Goal: Share content: Share content

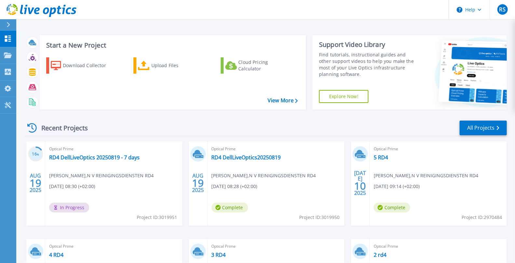
click at [228, 179] on div "Optical Prime RD4 DellLiveOptics20250819 [PERSON_NAME] , N V REINIGINGSDIENSTEN…" at bounding box center [276, 183] width 137 height 84
click at [238, 155] on link "RD4 DellLiveOptics20250819" at bounding box center [246, 157] width 69 height 7
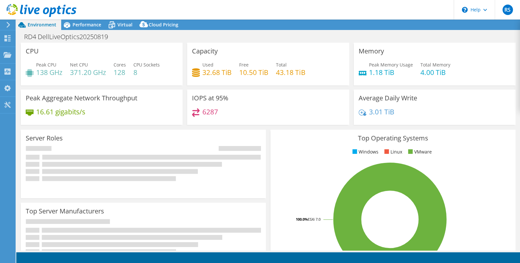
select select "USD"
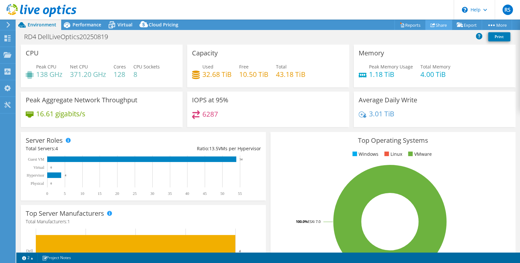
click at [437, 25] on link "Share" at bounding box center [438, 25] width 27 height 10
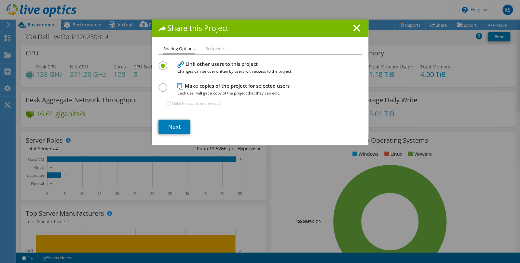
click at [158, 85] on label at bounding box center [163, 84] width 11 height 2
click at [0, 0] on input "radio" at bounding box center [0, 0] width 0 height 0
click at [158, 63] on label at bounding box center [163, 62] width 11 height 2
click at [0, 0] on input "radio" at bounding box center [0, 0] width 0 height 0
click at [168, 122] on link "Next" at bounding box center [174, 126] width 32 height 14
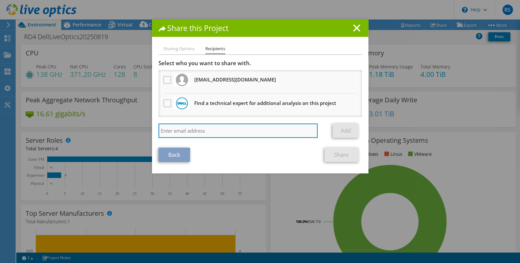
click at [234, 128] on input "search" at bounding box center [237, 130] width 159 height 14
paste input "[DOMAIN_NAME][EMAIL_ADDRESS][DOMAIN_NAME]"
type input "[DOMAIN_NAME][EMAIL_ADDRESS][DOMAIN_NAME]"
click at [256, 131] on input "[DOMAIN_NAME][EMAIL_ADDRESS][DOMAIN_NAME]" at bounding box center [237, 130] width 159 height 14
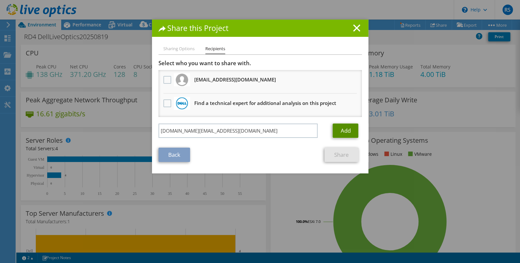
click at [347, 130] on link "Add" at bounding box center [346, 130] width 26 height 14
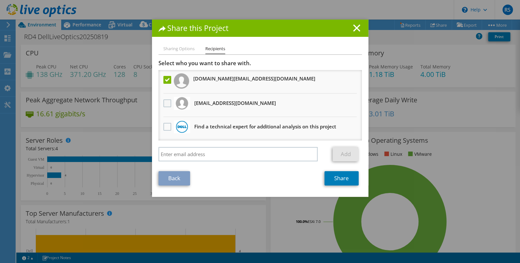
click at [163, 105] on label at bounding box center [167, 103] width 9 height 8
click at [0, 0] on input "checkbox" at bounding box center [0, 0] width 0 height 0
click at [341, 176] on link "Share" at bounding box center [341, 178] width 34 height 14
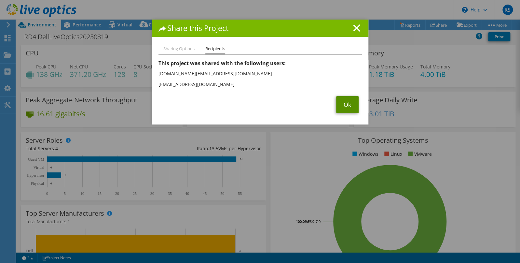
click at [339, 103] on link "Ok" at bounding box center [347, 104] width 22 height 17
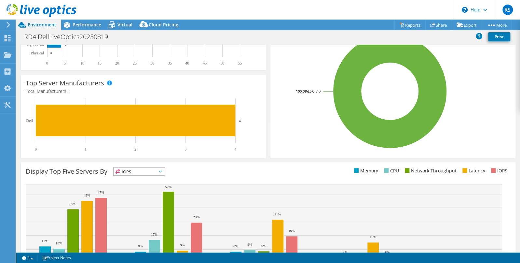
scroll to position [172, 0]
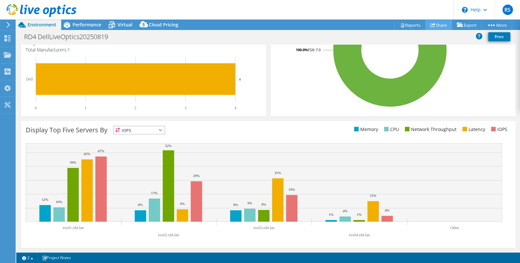
click at [437, 26] on link "Share" at bounding box center [438, 25] width 27 height 10
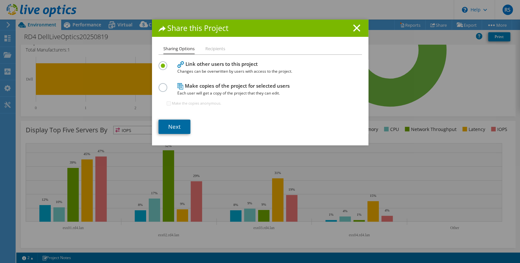
click at [175, 127] on link "Next" at bounding box center [174, 126] width 32 height 14
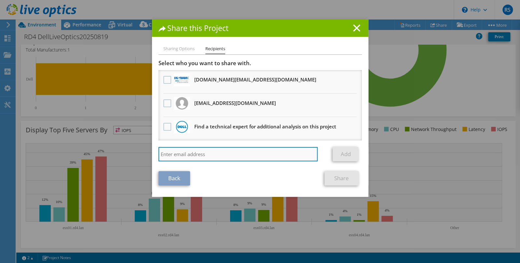
click at [175, 152] on input "search" at bounding box center [237, 154] width 159 height 14
type input "[PERSON_NAME][EMAIL_ADDRESS][DOMAIN_NAME]"
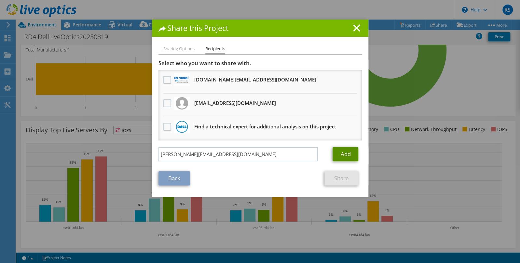
click at [344, 151] on link "Add" at bounding box center [346, 154] width 26 height 14
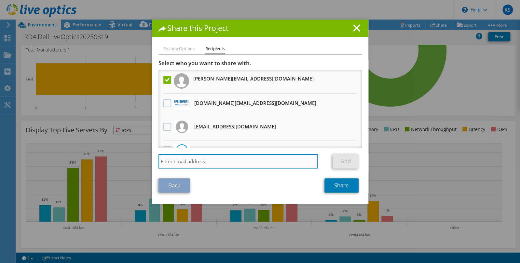
click at [162, 162] on input "search" at bounding box center [237, 161] width 159 height 14
type input "e"
type input "[PERSON_NAME][EMAIL_ADDRESS][DOMAIN_NAME]"
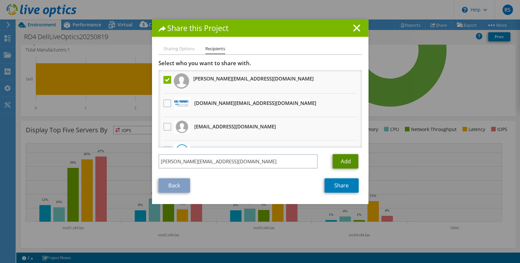
click at [347, 158] on link "Add" at bounding box center [346, 161] width 26 height 14
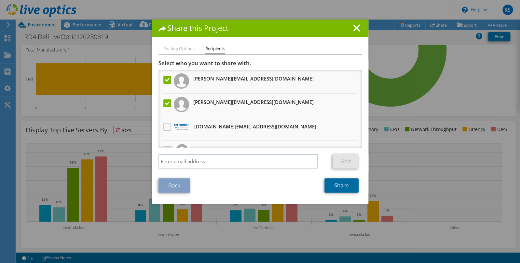
click at [343, 184] on link "Share" at bounding box center [341, 185] width 34 height 14
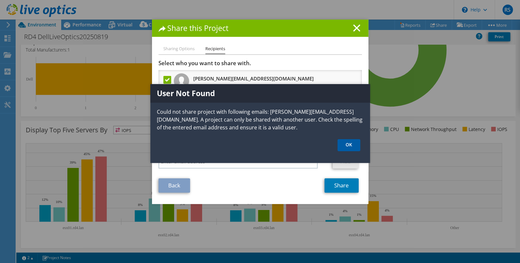
click at [349, 143] on link "OK" at bounding box center [348, 145] width 23 height 12
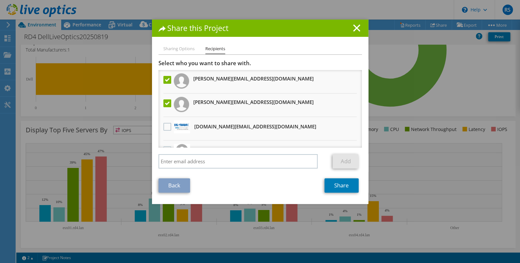
click at [164, 103] on label at bounding box center [167, 103] width 9 height 8
click at [0, 0] on input "checkbox" at bounding box center [0, 0] width 0 height 0
click at [342, 184] on link "Share" at bounding box center [341, 185] width 34 height 14
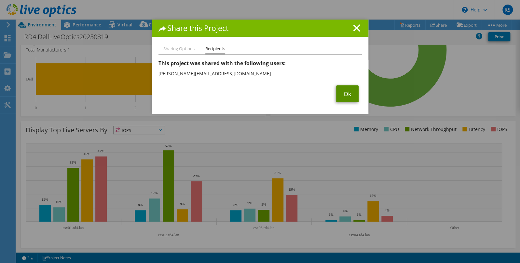
click at [345, 93] on link "Ok" at bounding box center [347, 93] width 22 height 17
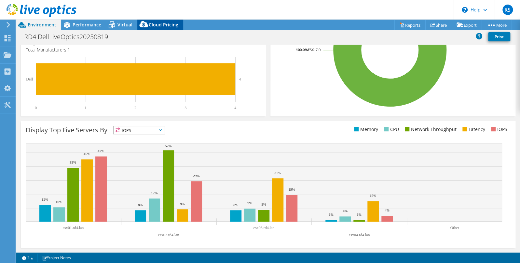
click at [165, 22] on span "Cloud Pricing" at bounding box center [164, 24] width 30 height 6
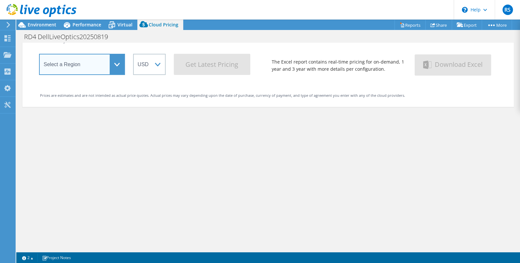
click at [120, 65] on select "Select a Region [GEOGRAPHIC_DATA] ([GEOGRAPHIC_DATA]) [GEOGRAPHIC_DATA] ([GEOGR…" at bounding box center [82, 64] width 86 height 21
select select "EUFrankfurt"
click at [39, 56] on select "Select a Region [GEOGRAPHIC_DATA] ([GEOGRAPHIC_DATA]) [GEOGRAPHIC_DATA] ([GEOGR…" at bounding box center [82, 64] width 86 height 21
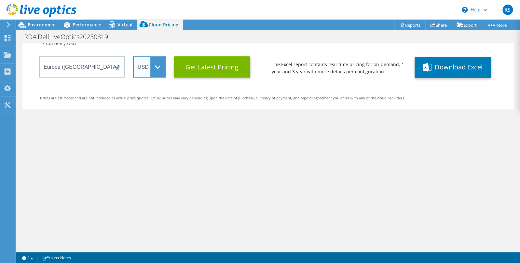
click at [152, 66] on select "ARS AUD BRL CAD CHF CLP CNY DKK EUR GBP HKD HUF INR JPY MXN MYR NOK NZD PEN SEK…" at bounding box center [149, 66] width 33 height 21
click at [133, 56] on select "ARS AUD BRL CAD CHF CLP CNY DKK EUR GBP HKD HUF INR JPY MXN MYR NOK NZD PEN SEK…" at bounding box center [149, 66] width 33 height 21
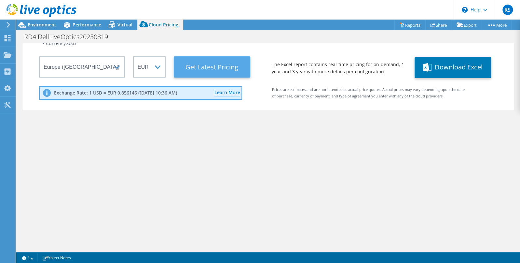
click at [214, 62] on Latest "Get Latest Pricing" at bounding box center [212, 66] width 76 height 21
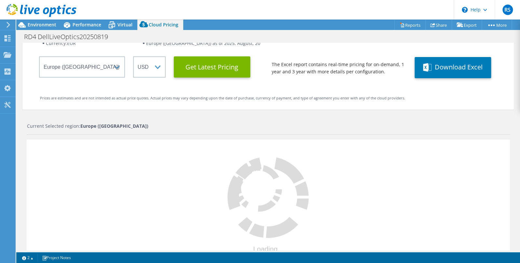
select select "EUR"
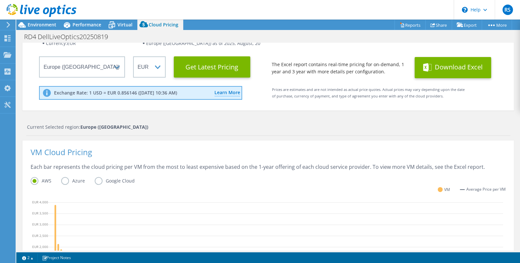
click at [449, 67] on button "Download Excel" at bounding box center [453, 67] width 76 height 21
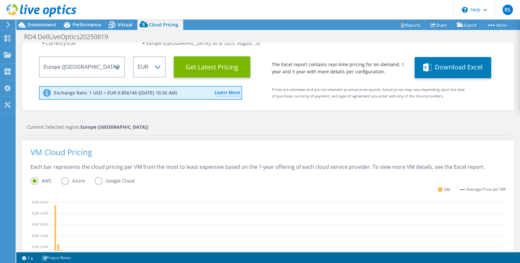
click at [64, 179] on label "Azure" at bounding box center [78, 181] width 34 height 8
click at [0, 0] on input "Azure" at bounding box center [0, 0] width 0 height 0
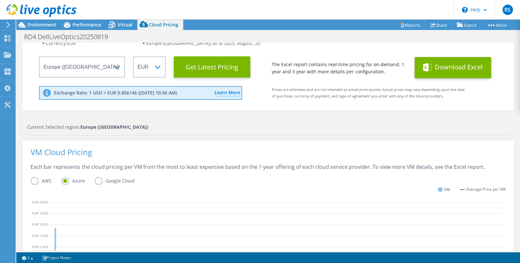
click at [443, 69] on button "Download Excel" at bounding box center [453, 67] width 76 height 21
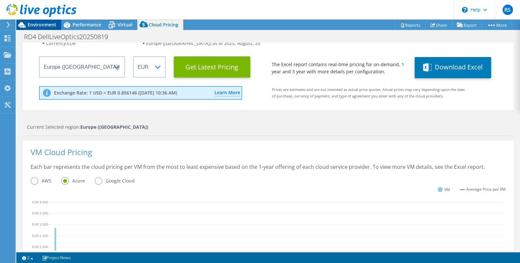
click at [38, 23] on span "Environment" at bounding box center [42, 24] width 29 height 6
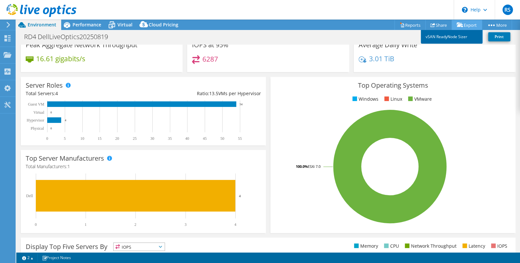
click at [435, 37] on link "vSAN ReadyNode Sizer" at bounding box center [452, 37] width 62 height 14
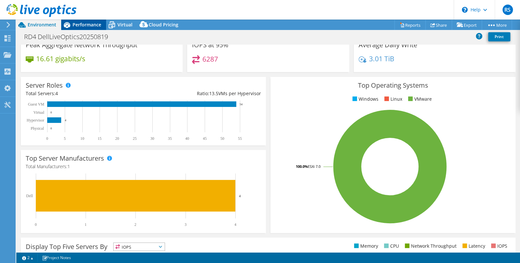
click at [86, 29] on div "Performance" at bounding box center [83, 25] width 45 height 10
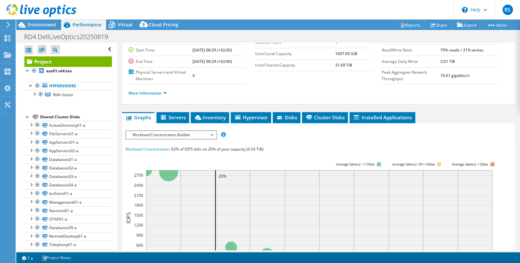
scroll to position [0, 0]
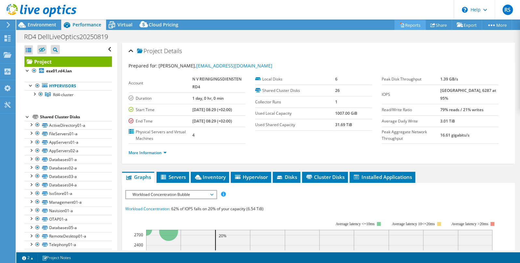
click at [404, 25] on link "Reports" at bounding box center [409, 25] width 31 height 10
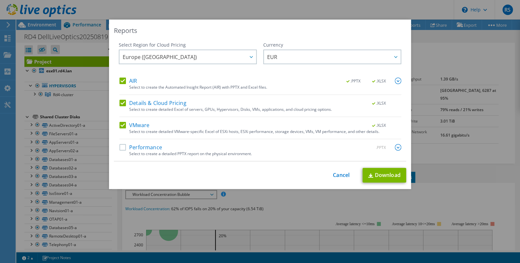
click at [119, 148] on label "Performance" at bounding box center [140, 147] width 43 height 7
click at [0, 0] on input "Performance" at bounding box center [0, 0] width 0 height 0
click at [387, 171] on link "Download" at bounding box center [385, 175] width 44 height 15
click at [452, 46] on div "Reports Select Region for Cloud Pricing Asia Pacific ([GEOGRAPHIC_DATA]) [GEOGR…" at bounding box center [260, 132] width 520 height 224
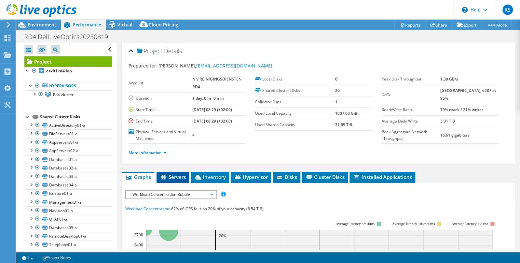
click at [186, 175] on span "Servers" at bounding box center [173, 176] width 26 height 7
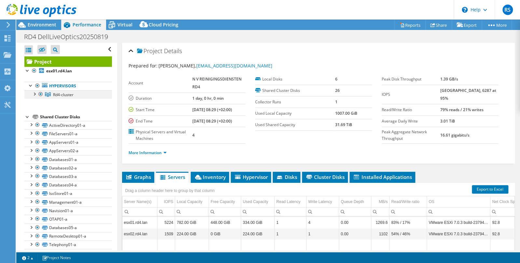
click at [33, 92] on div at bounding box center [34, 93] width 7 height 7
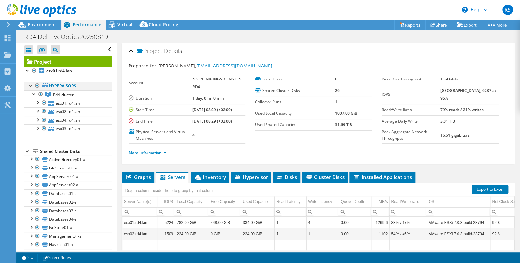
click at [28, 84] on div at bounding box center [31, 85] width 7 height 7
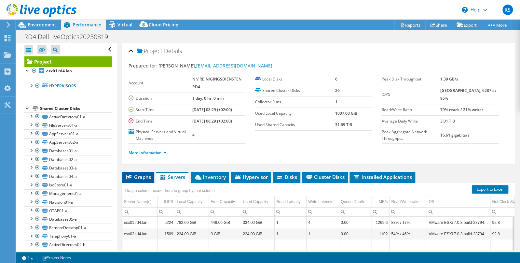
click at [142, 175] on span "Graphs" at bounding box center [138, 176] width 26 height 7
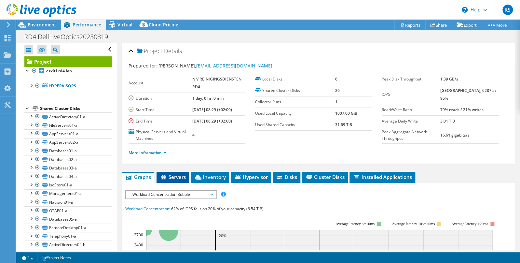
click at [170, 174] on span "Servers" at bounding box center [173, 176] width 26 height 7
